Goal: Task Accomplishment & Management: Check status

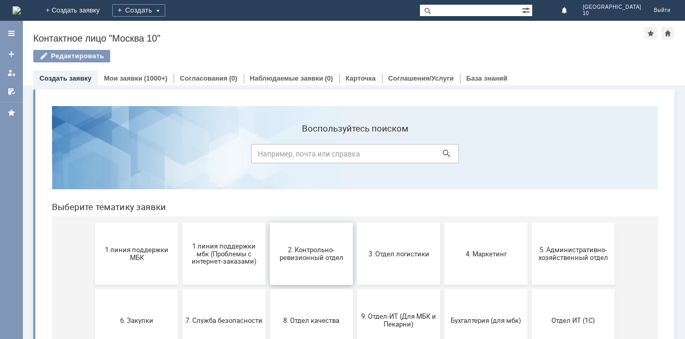
click at [300, 253] on span "2. Контрольно-ревизионный отдел" at bounding box center [311, 254] width 77 height 16
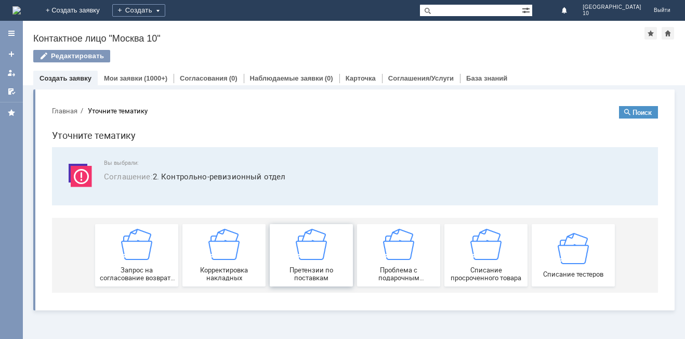
click at [310, 267] on span "Претензии по поставкам" at bounding box center [311, 274] width 77 height 16
click at [126, 77] on link "Мои заявки" at bounding box center [123, 78] width 38 height 8
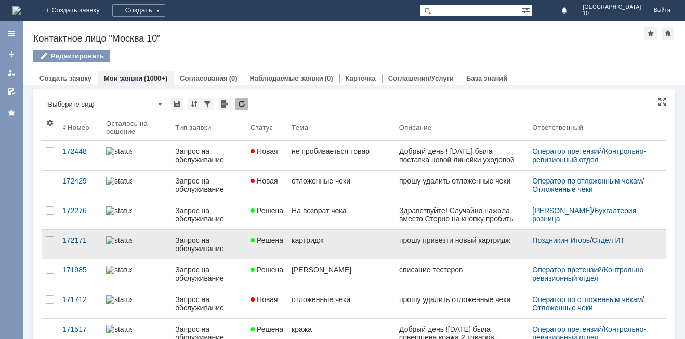
click at [281, 237] on span "Решена" at bounding box center [267, 240] width 33 height 8
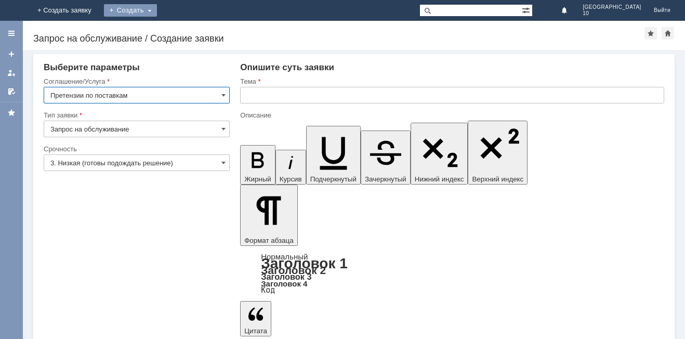
click at [157, 6] on div "Создать" at bounding box center [130, 10] width 53 height 12
click at [451, 85] on div "Тема" at bounding box center [452, 82] width 424 height 10
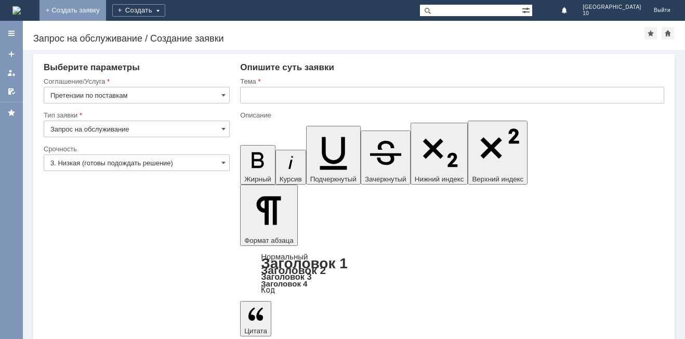
click at [106, 9] on link "+ Создать заявку" at bounding box center [73, 10] width 67 height 21
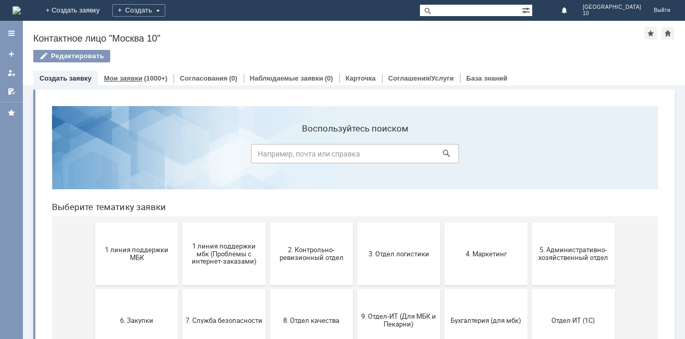
click at [153, 75] on div "(1000+)" at bounding box center [155, 78] width 23 height 8
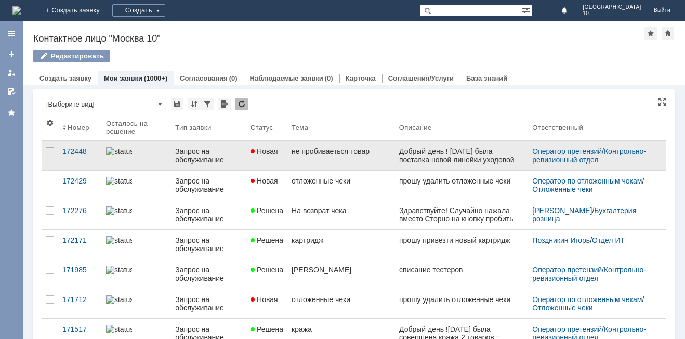
click at [290, 153] on link "не пробиваеться товар" at bounding box center [342, 155] width 108 height 29
